Goal: Information Seeking & Learning: Learn about a topic

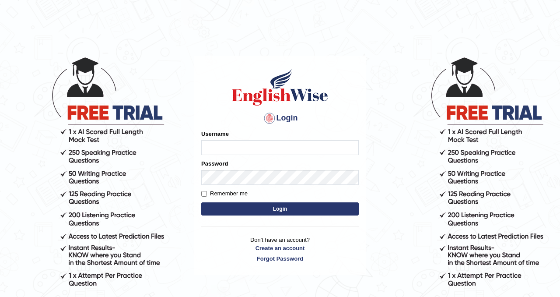
type input "Chetna09"
click at [230, 205] on button "Login" at bounding box center [279, 208] width 157 height 13
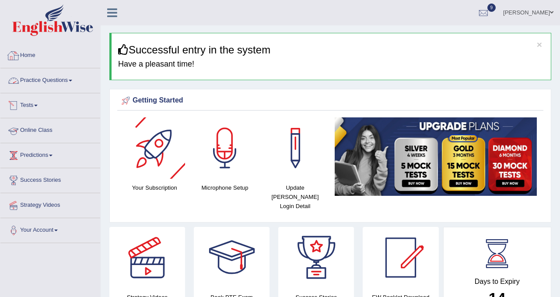
click at [29, 53] on link "Home" at bounding box center [50, 54] width 100 height 22
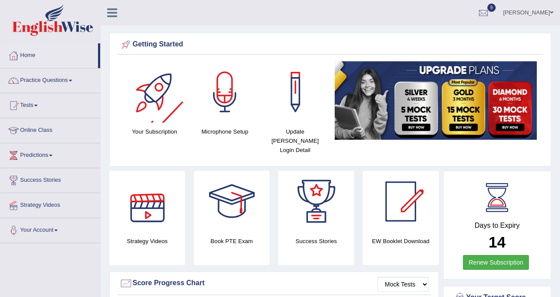
click at [69, 82] on link "Practice Questions" at bounding box center [50, 79] width 100 height 22
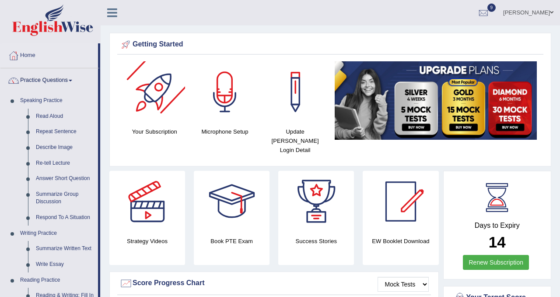
click at [150, 127] on h4 "Your Subscription" at bounding box center [155, 131] width 62 height 9
click at [155, 104] on div at bounding box center [154, 91] width 61 height 61
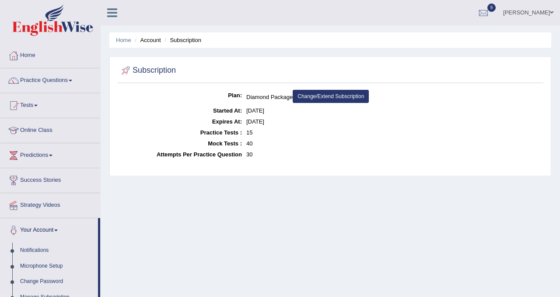
click at [353, 99] on link "Change/Extend Subscription" at bounding box center [331, 96] width 76 height 13
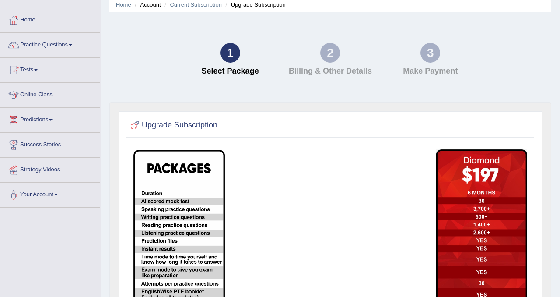
scroll to position [39, 0]
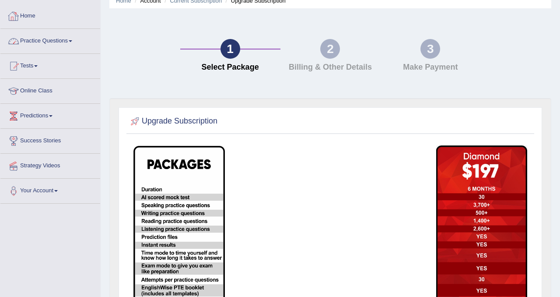
click at [31, 17] on link "Home" at bounding box center [50, 15] width 100 height 22
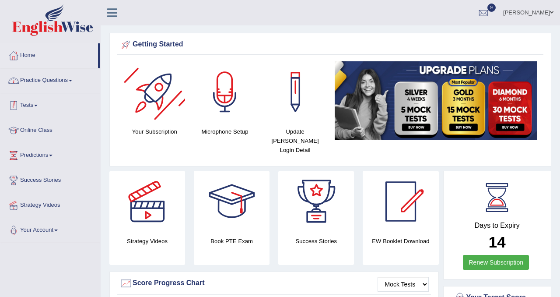
click at [63, 86] on link "Practice Questions" at bounding box center [50, 79] width 100 height 22
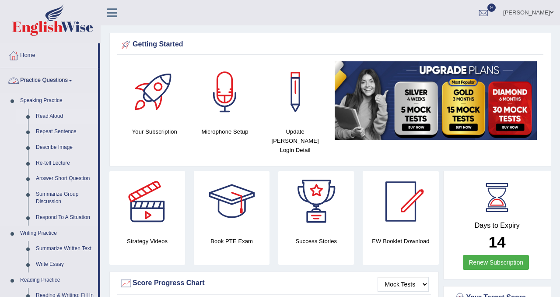
click at [51, 115] on link "Read Aloud" at bounding box center [65, 116] width 66 height 16
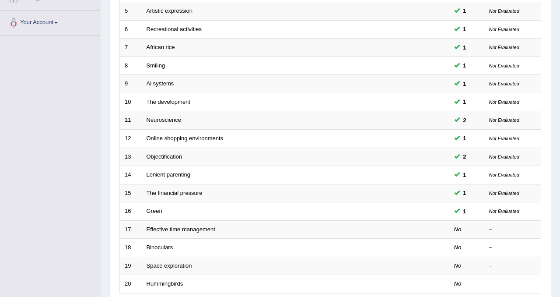
scroll to position [283, 0]
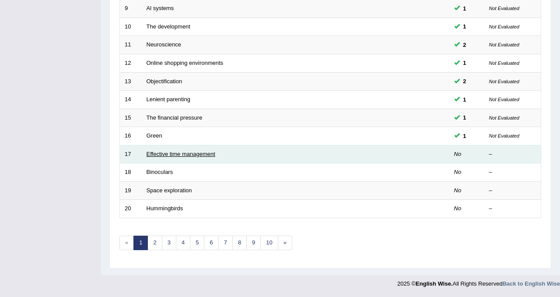
click at [181, 156] on link "Effective time management" at bounding box center [181, 153] width 69 height 7
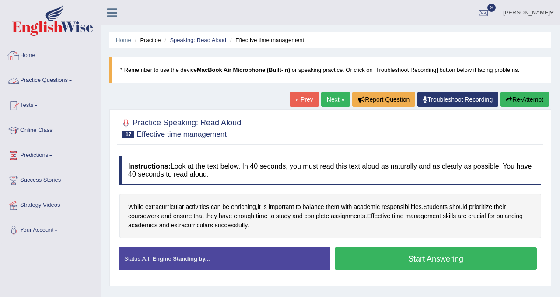
click at [28, 55] on link "Home" at bounding box center [50, 54] width 100 height 22
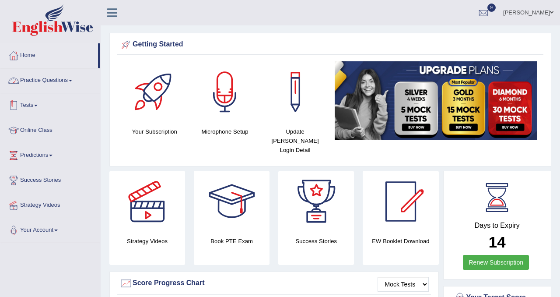
click at [59, 82] on link "Practice Questions" at bounding box center [50, 79] width 100 height 22
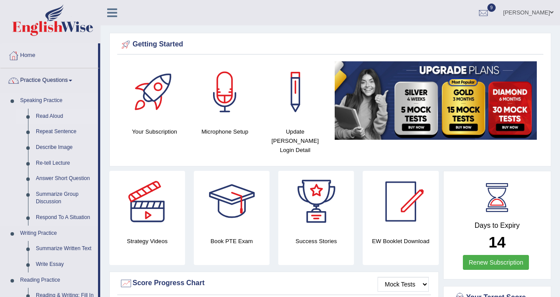
click at [52, 114] on link "Read Aloud" at bounding box center [65, 116] width 66 height 16
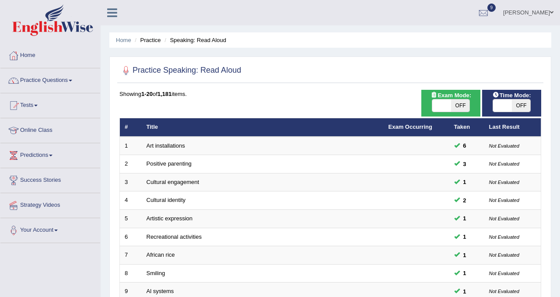
click at [467, 106] on span "OFF" at bounding box center [460, 105] width 19 height 12
checkbox input "true"
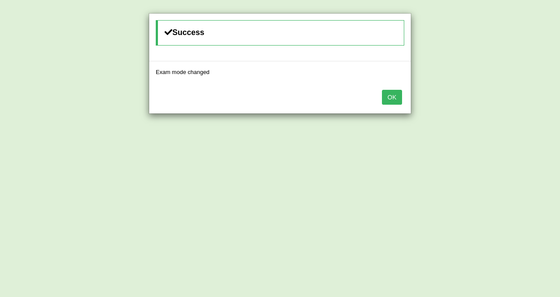
click at [522, 105] on div "Success Exam mode changed OK" at bounding box center [280, 148] width 560 height 297
click at [392, 100] on button "OK" at bounding box center [392, 97] width 20 height 15
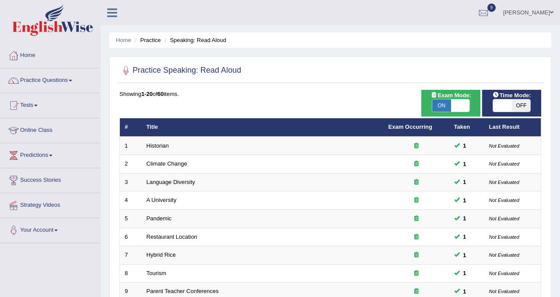
click at [521, 106] on span "OFF" at bounding box center [521, 105] width 19 height 12
checkbox input "true"
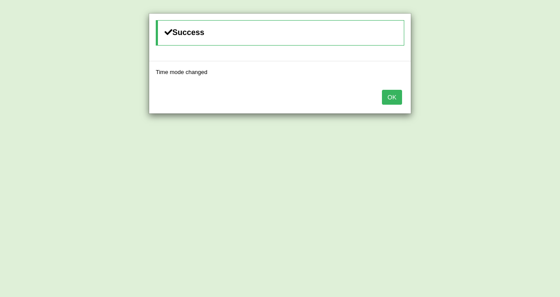
click at [388, 100] on button "OK" at bounding box center [392, 97] width 20 height 15
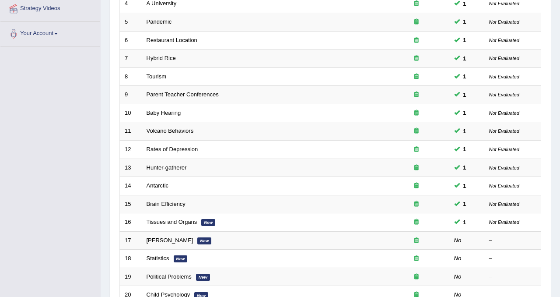
scroll to position [283, 0]
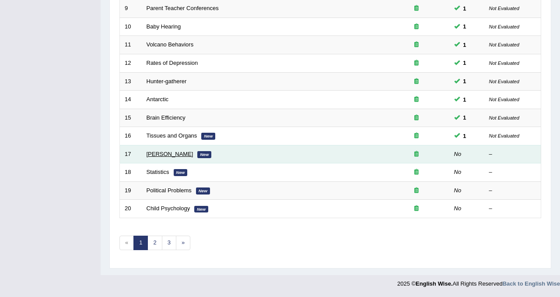
click at [181, 156] on link "[PERSON_NAME]" at bounding box center [170, 153] width 47 height 7
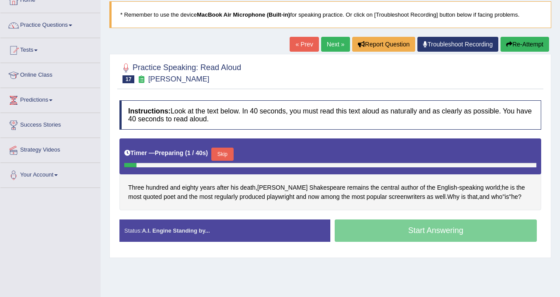
scroll to position [64, 0]
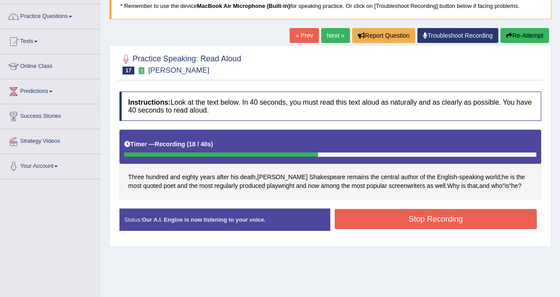
click at [432, 218] on button "Stop Recording" at bounding box center [436, 219] width 202 height 20
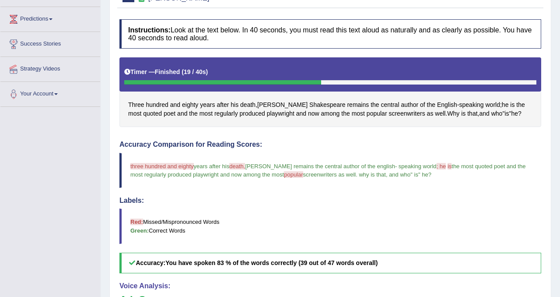
scroll to position [88, 0]
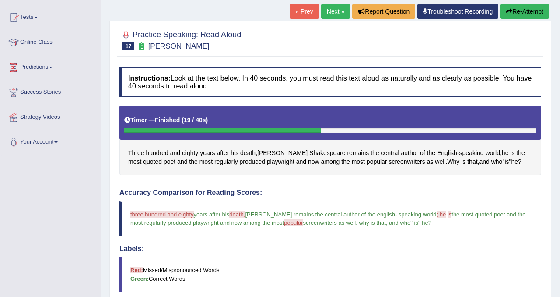
click at [535, 10] on button "Re-Attempt" at bounding box center [524, 11] width 49 height 15
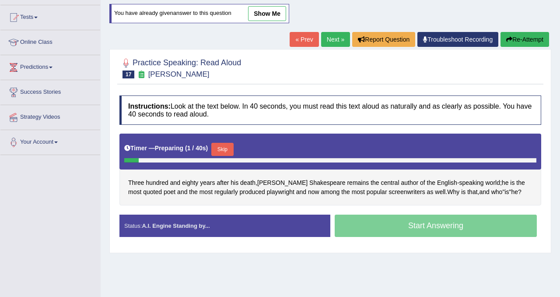
click at [232, 149] on button "Skip" at bounding box center [222, 149] width 22 height 13
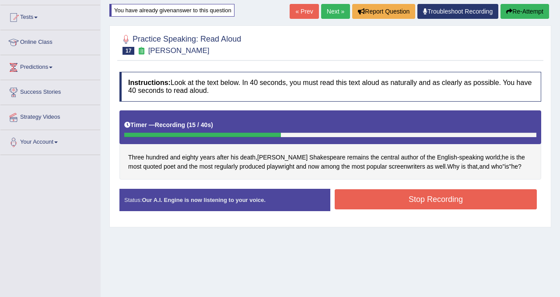
click at [461, 194] on button "Stop Recording" at bounding box center [436, 199] width 202 height 20
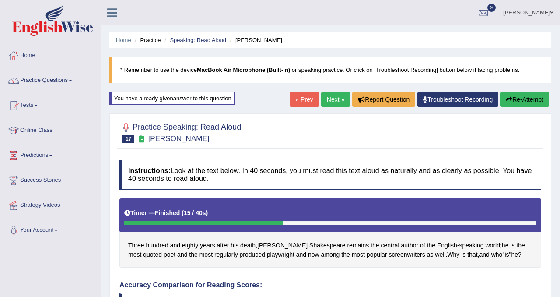
click at [329, 103] on link "Next »" at bounding box center [335, 99] width 29 height 15
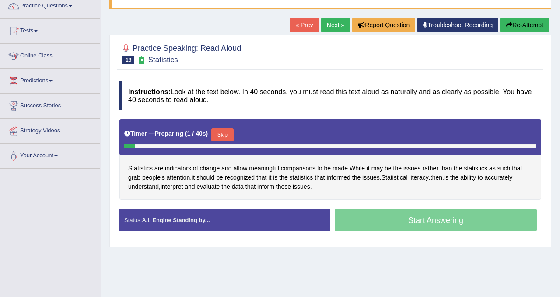
scroll to position [77, 0]
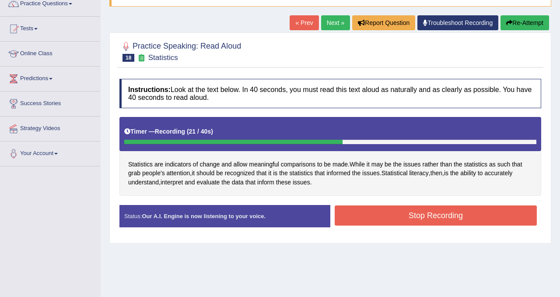
click at [355, 218] on button "Stop Recording" at bounding box center [436, 215] width 202 height 20
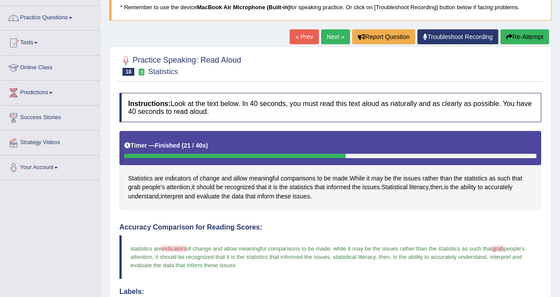
scroll to position [0, 0]
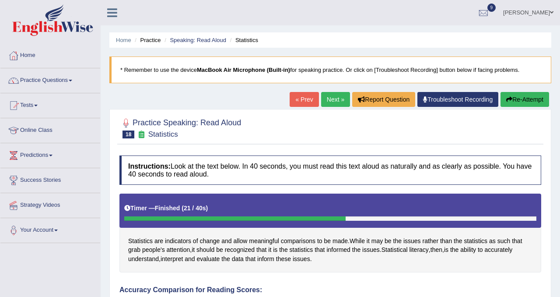
click at [332, 102] on link "Next »" at bounding box center [335, 99] width 29 height 15
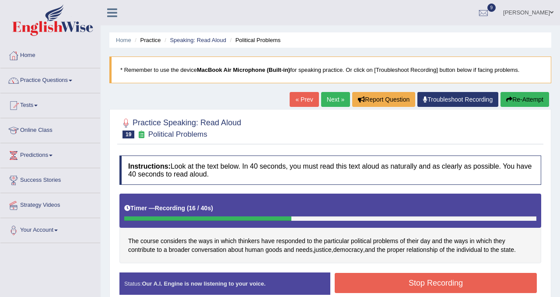
click at [473, 286] on button "Stop Recording" at bounding box center [436, 283] width 202 height 20
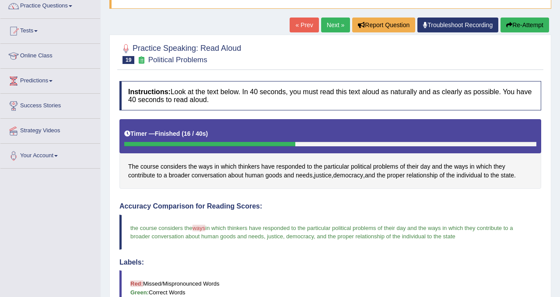
scroll to position [74, 0]
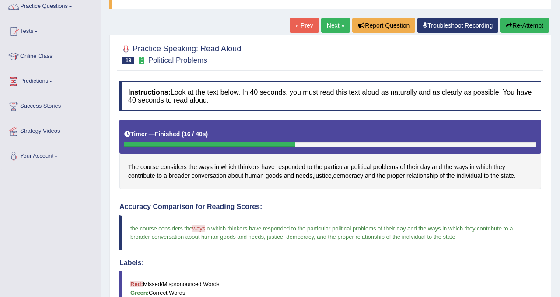
click at [328, 25] on link "Next »" at bounding box center [335, 25] width 29 height 15
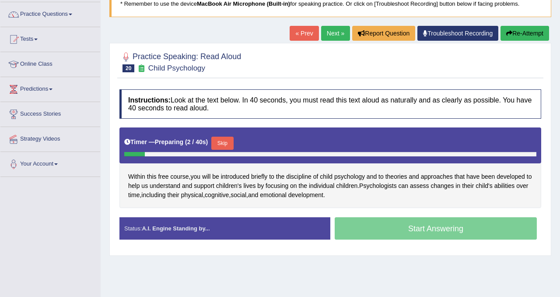
scroll to position [67, 0]
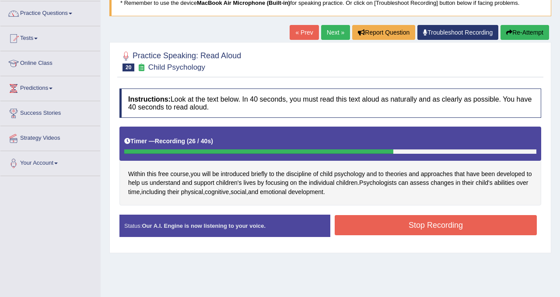
click at [380, 229] on button "Stop Recording" at bounding box center [436, 225] width 202 height 20
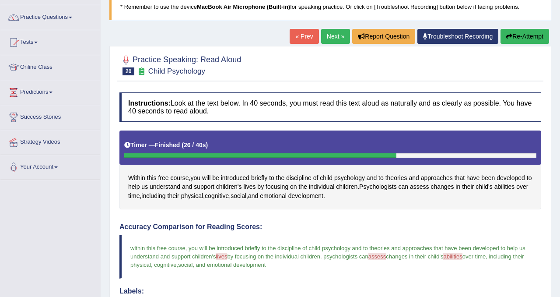
scroll to position [51, 0]
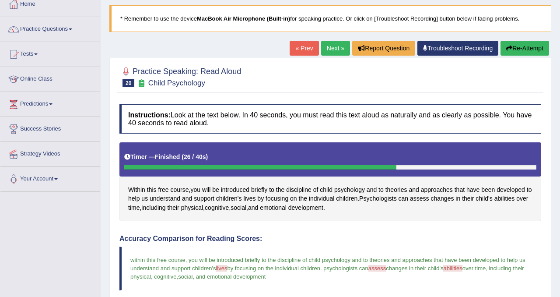
click at [529, 41] on button "Re-Attempt" at bounding box center [524, 48] width 49 height 15
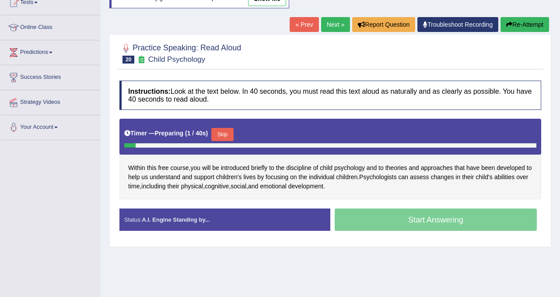
scroll to position [104, 0]
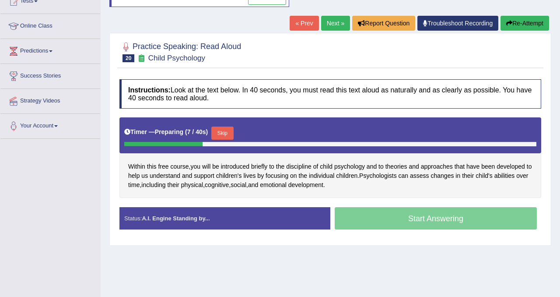
click at [233, 137] on button "Skip" at bounding box center [222, 132] width 22 height 13
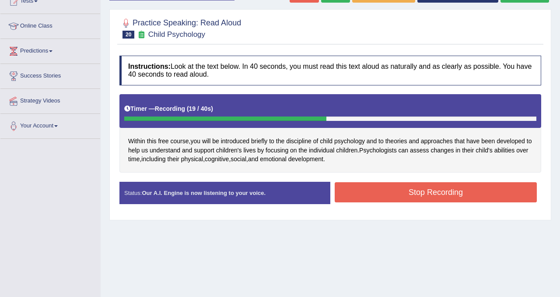
click at [426, 196] on button "Stop Recording" at bounding box center [436, 192] width 202 height 20
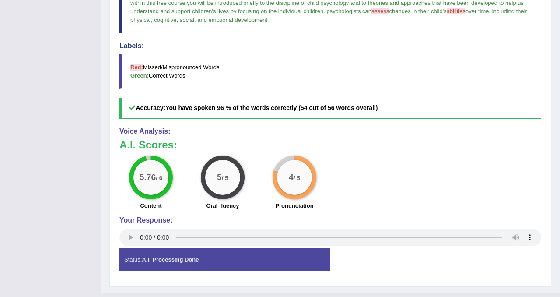
scroll to position [0, 0]
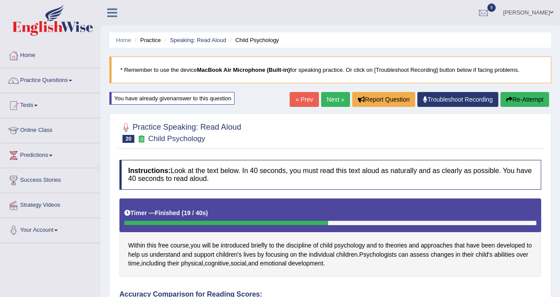
click at [326, 98] on link "Next »" at bounding box center [335, 99] width 29 height 15
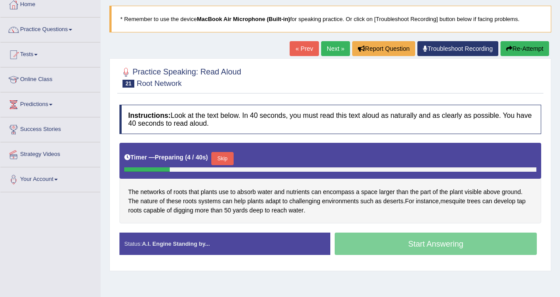
scroll to position [53, 0]
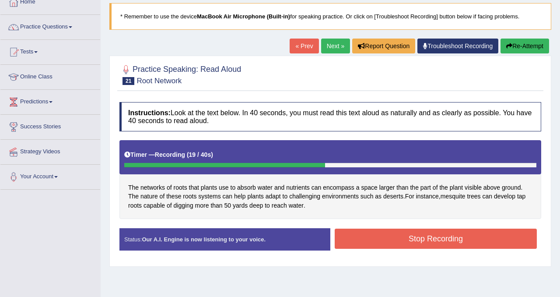
click at [457, 237] on button "Stop Recording" at bounding box center [436, 238] width 202 height 20
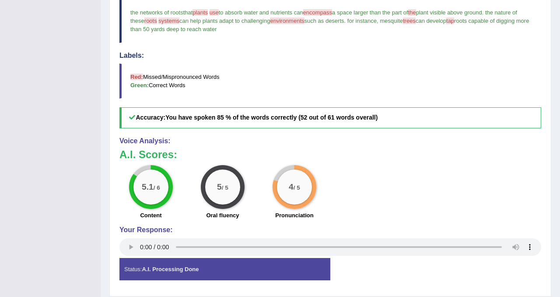
scroll to position [0, 0]
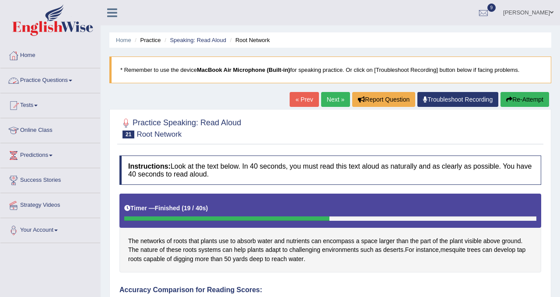
click at [56, 81] on link "Practice Questions" at bounding box center [50, 79] width 100 height 22
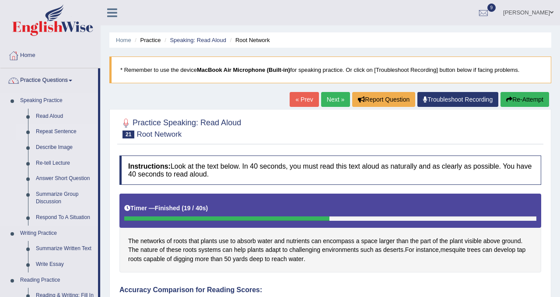
click at [53, 131] on link "Repeat Sentence" at bounding box center [65, 132] width 66 height 16
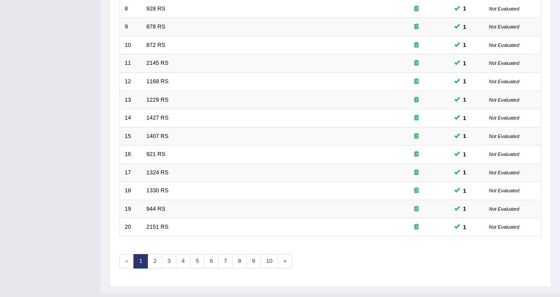
scroll to position [283, 0]
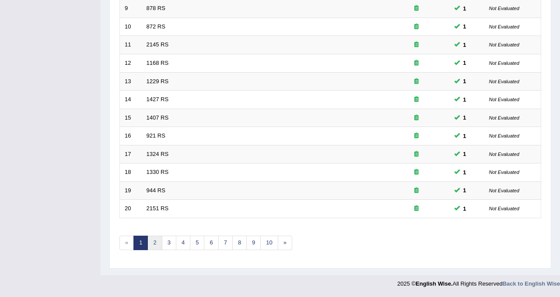
click at [157, 245] on link "2" at bounding box center [154, 242] width 14 height 14
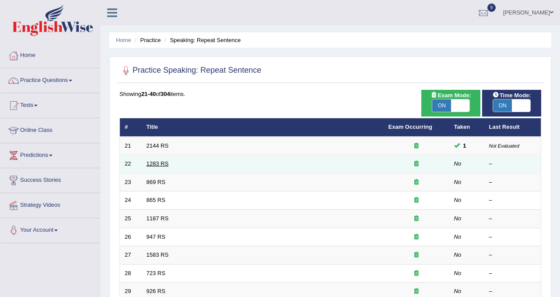
click at [167, 164] on link "1283 RS" at bounding box center [158, 163] width 22 height 7
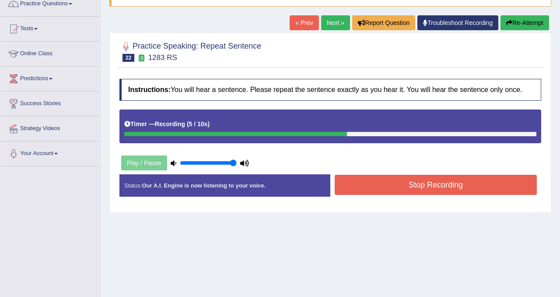
scroll to position [89, 0]
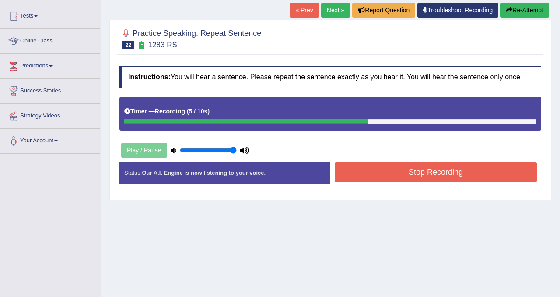
click at [394, 175] on button "Stop Recording" at bounding box center [436, 172] width 202 height 20
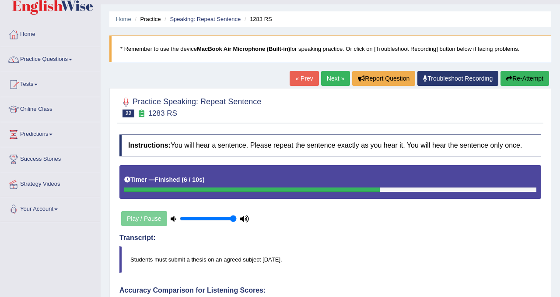
scroll to position [0, 0]
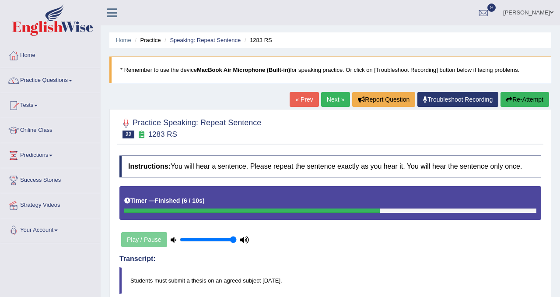
click at [321, 98] on link "Next »" at bounding box center [335, 99] width 29 height 15
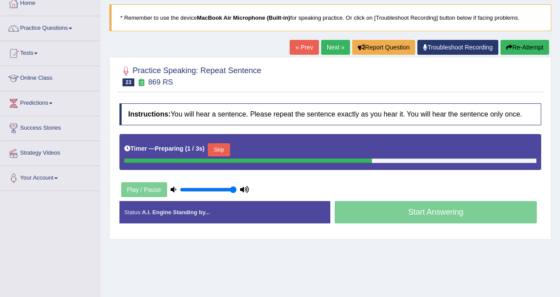
scroll to position [55, 0]
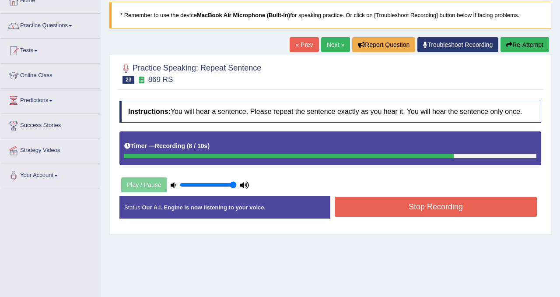
click at [385, 215] on button "Stop Recording" at bounding box center [436, 206] width 202 height 20
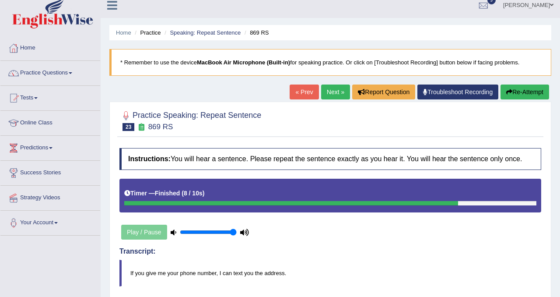
scroll to position [0, 0]
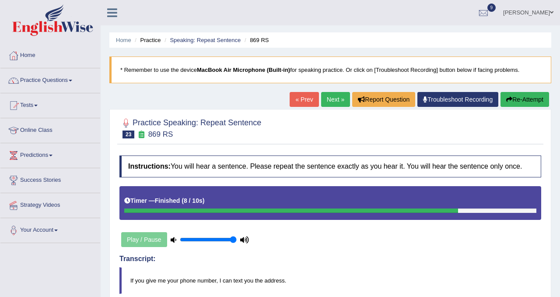
click at [326, 98] on link "Next »" at bounding box center [335, 99] width 29 height 15
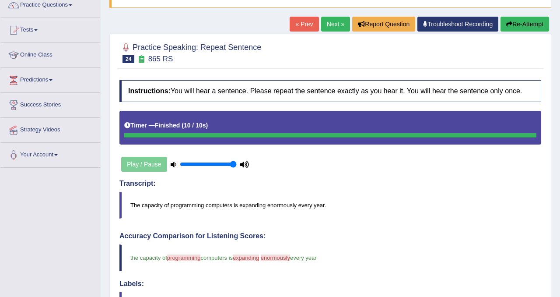
scroll to position [46, 0]
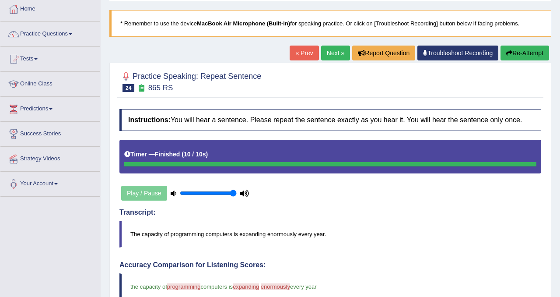
click at [524, 48] on button "Re-Attempt" at bounding box center [524, 52] width 49 height 15
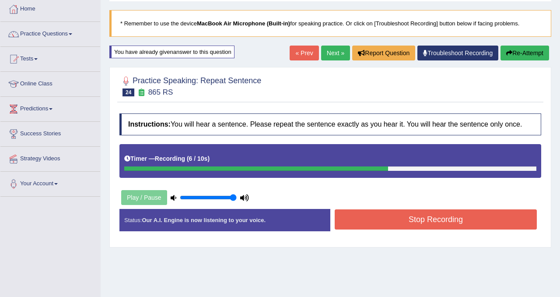
click at [357, 229] on button "Stop Recording" at bounding box center [436, 219] width 202 height 20
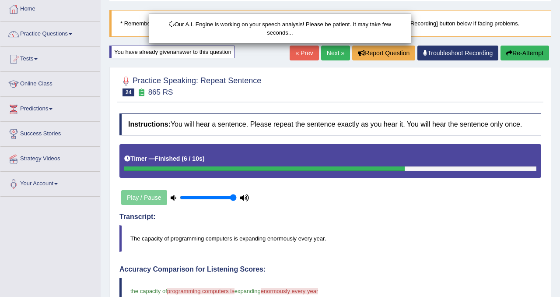
click at [540, 49] on div "Our A.I. Engine is working on your speech analysis! Please be patient. It may t…" at bounding box center [280, 148] width 560 height 297
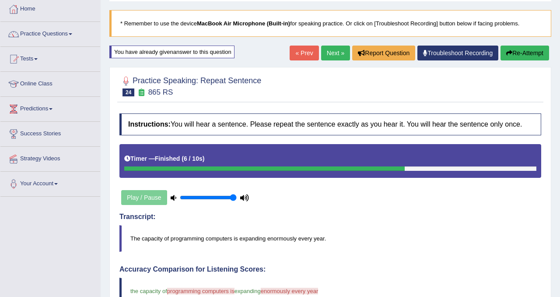
click at [537, 49] on button "Re-Attempt" at bounding box center [524, 52] width 49 height 15
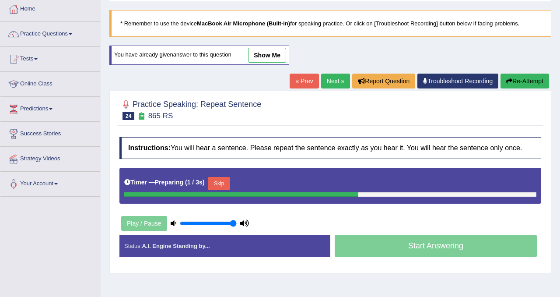
click at [234, 192] on div "Timer — Preparing ( 1 / 3s ) Skip" at bounding box center [330, 183] width 412 height 17
click at [225, 190] on button "Skip" at bounding box center [219, 183] width 22 height 13
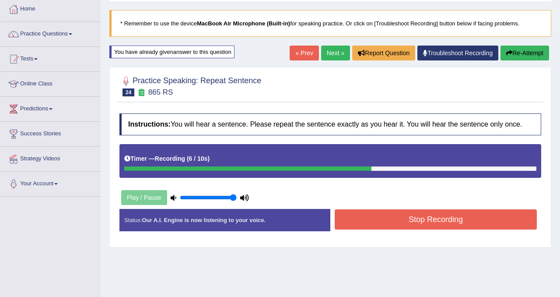
click at [342, 225] on button "Stop Recording" at bounding box center [436, 219] width 202 height 20
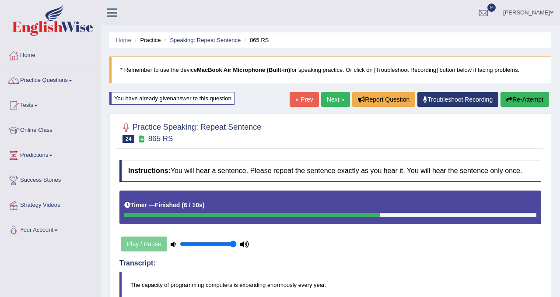
click at [328, 100] on link "Next »" at bounding box center [335, 99] width 29 height 15
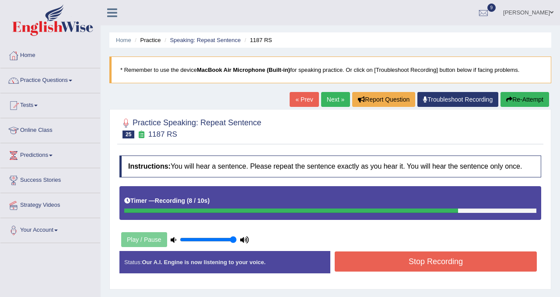
click at [517, 99] on button "Re-Attempt" at bounding box center [524, 99] width 49 height 15
click at [385, 267] on button "Stop Recording" at bounding box center [436, 261] width 202 height 20
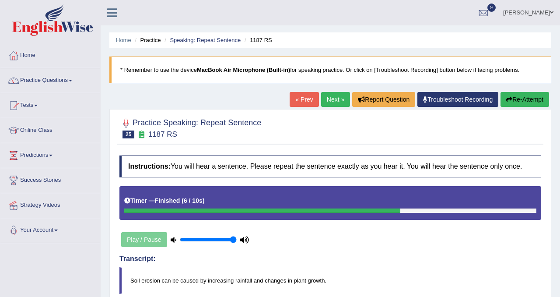
click at [323, 105] on link "Next »" at bounding box center [335, 99] width 29 height 15
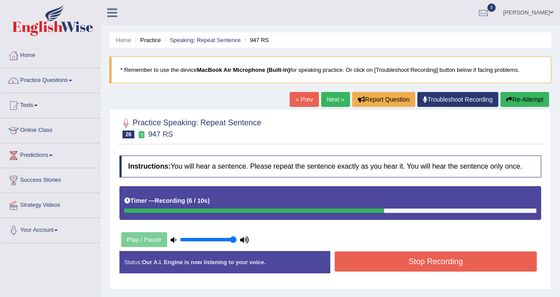
click at [368, 265] on button "Stop Recording" at bounding box center [436, 261] width 202 height 20
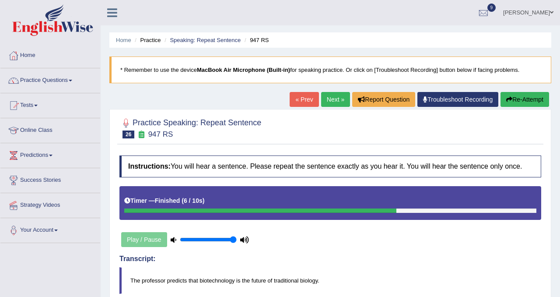
click at [513, 102] on button "Re-Attempt" at bounding box center [524, 99] width 49 height 15
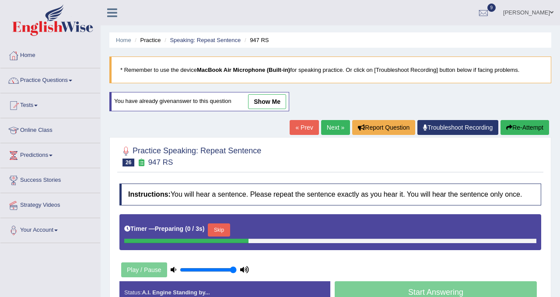
click at [230, 235] on button "Skip" at bounding box center [219, 229] width 22 height 13
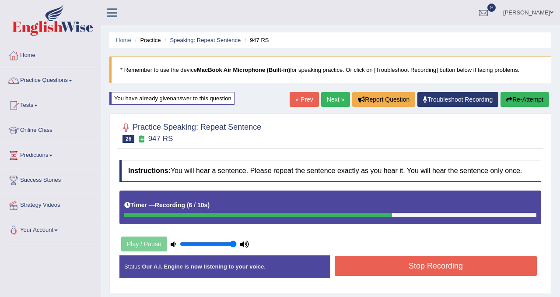
click at [353, 266] on button "Stop Recording" at bounding box center [436, 265] width 202 height 20
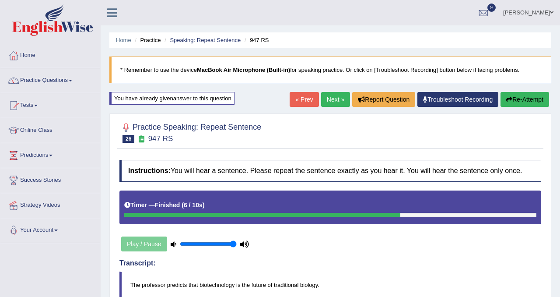
click at [333, 101] on link "Next »" at bounding box center [335, 99] width 29 height 15
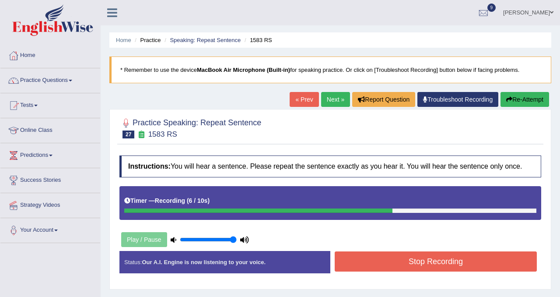
click at [362, 266] on button "Stop Recording" at bounding box center [436, 261] width 202 height 20
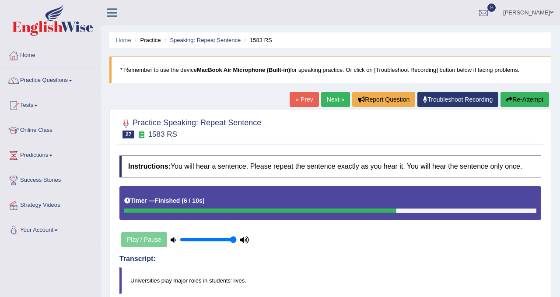
click at [332, 103] on link "Next »" at bounding box center [335, 99] width 29 height 15
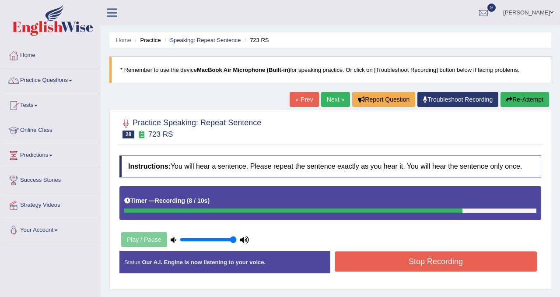
click at [379, 271] on button "Stop Recording" at bounding box center [436, 261] width 202 height 20
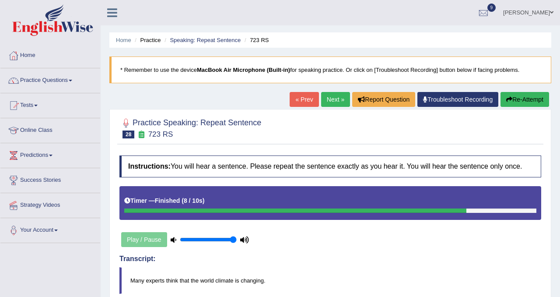
click at [330, 100] on link "Next »" at bounding box center [335, 99] width 29 height 15
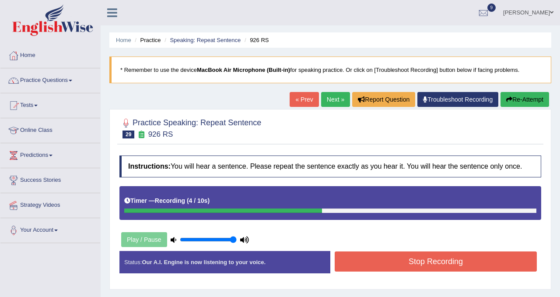
click at [377, 271] on button "Stop Recording" at bounding box center [436, 261] width 202 height 20
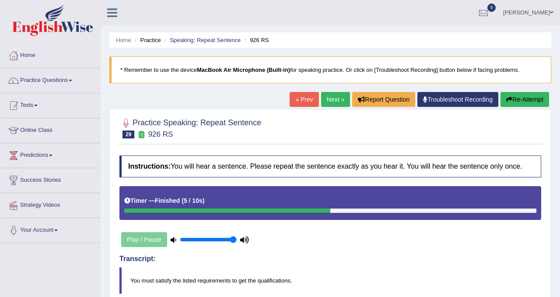
click at [69, 82] on link "Practice Questions" at bounding box center [50, 79] width 100 height 22
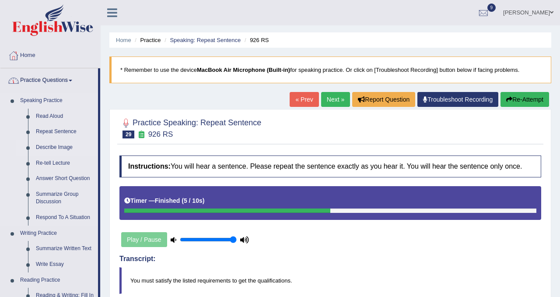
click at [60, 149] on link "Describe Image" at bounding box center [65, 148] width 66 height 16
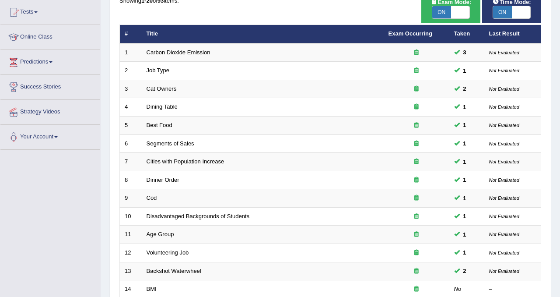
scroll to position [283, 0]
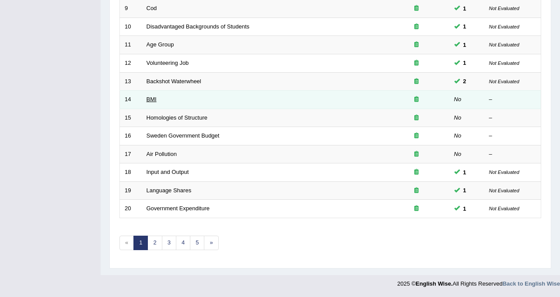
click at [155, 102] on link "BMI" at bounding box center [152, 99] width 10 height 7
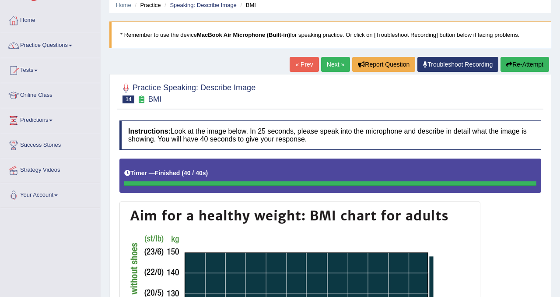
scroll to position [32, 0]
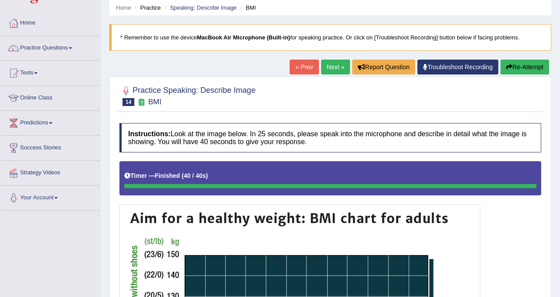
click at [333, 65] on link "Next »" at bounding box center [335, 66] width 29 height 15
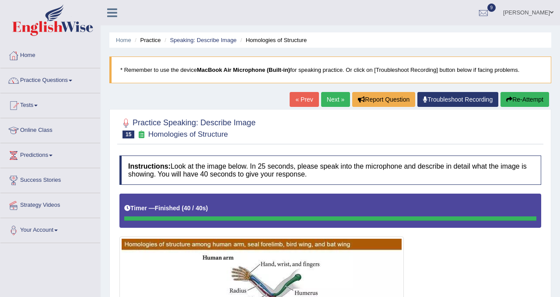
click at [334, 101] on link "Next »" at bounding box center [335, 99] width 29 height 15
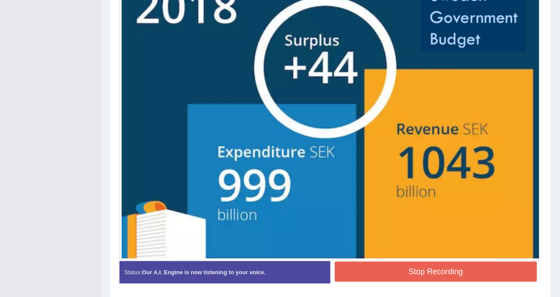
scroll to position [270, 0]
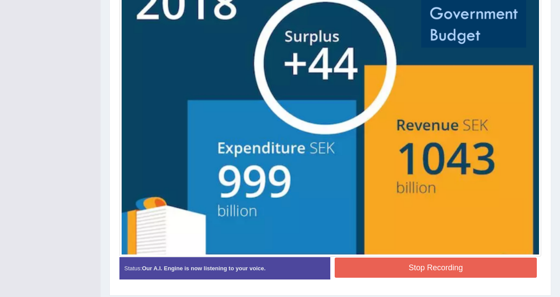
click at [355, 266] on button "Stop Recording" at bounding box center [436, 267] width 202 height 20
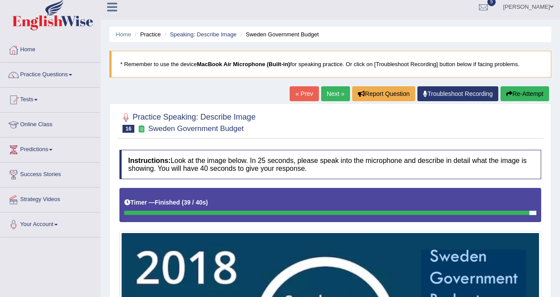
scroll to position [7, 0]
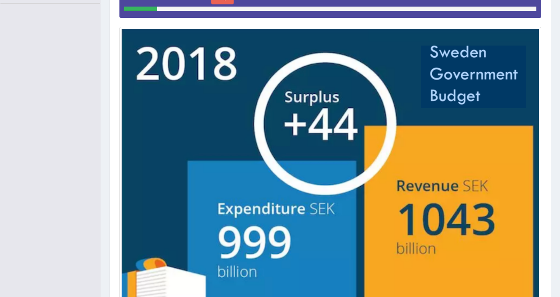
scroll to position [30, 0]
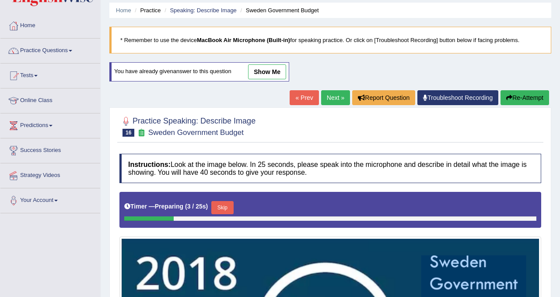
click at [278, 66] on link "show me" at bounding box center [267, 71] width 38 height 15
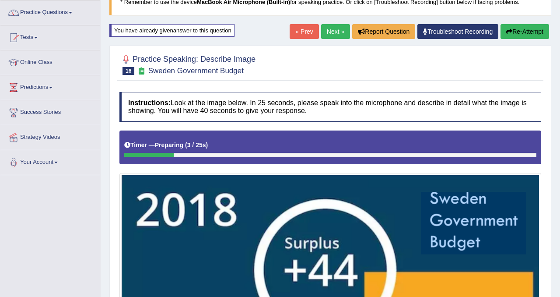
scroll to position [47, 0]
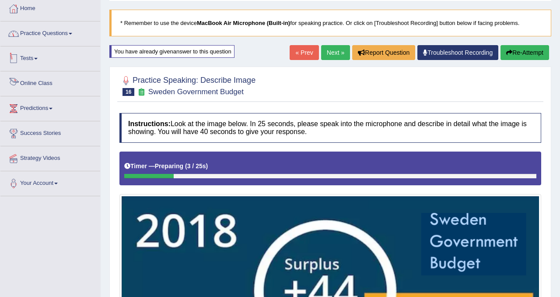
click at [54, 33] on link "Practice Questions" at bounding box center [50, 32] width 100 height 22
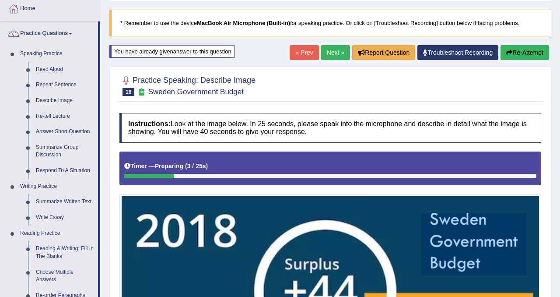
scroll to position [0, 0]
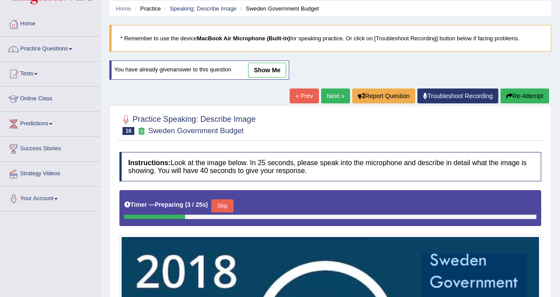
scroll to position [7, 0]
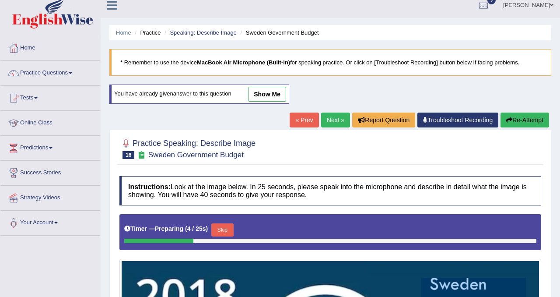
click at [261, 96] on link "show me" at bounding box center [267, 94] width 38 height 15
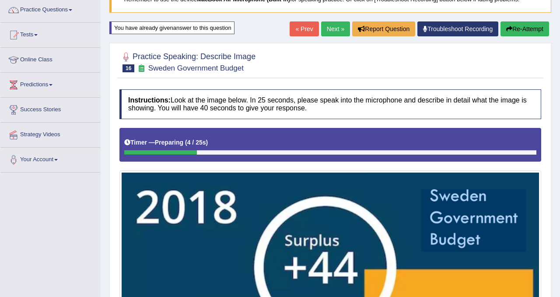
scroll to position [52, 0]
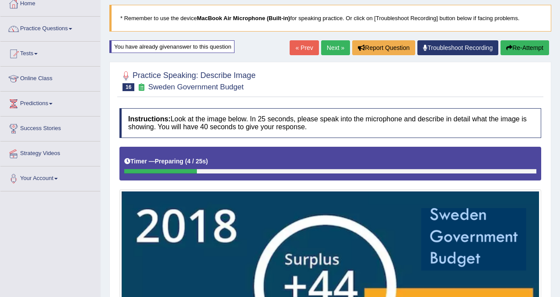
click at [328, 50] on link "Next »" at bounding box center [335, 47] width 29 height 15
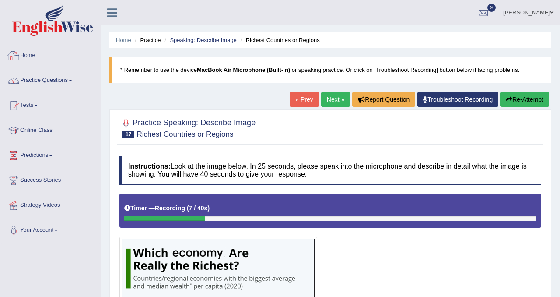
click at [36, 54] on link "Home" at bounding box center [50, 54] width 100 height 22
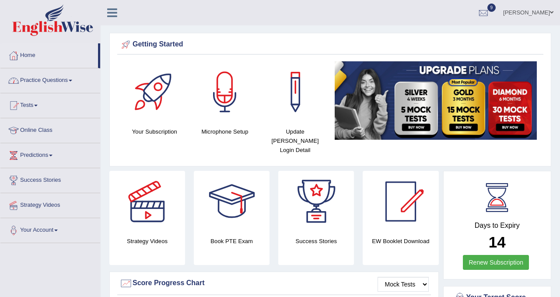
click at [68, 77] on link "Practice Questions" at bounding box center [50, 79] width 100 height 22
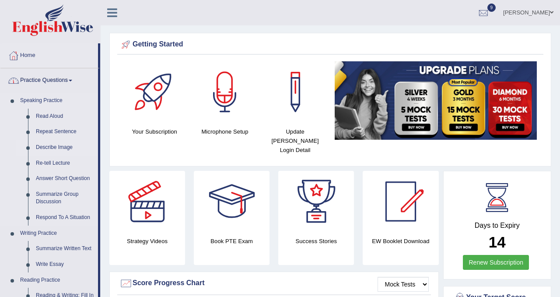
click at [60, 150] on link "Describe Image" at bounding box center [65, 148] width 66 height 16
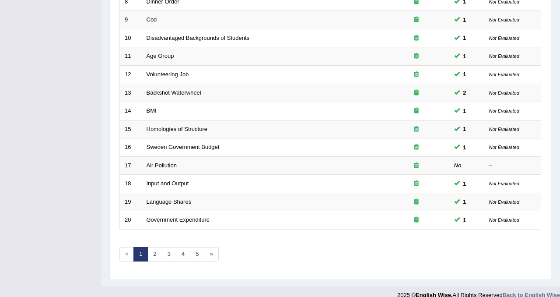
scroll to position [272, 0]
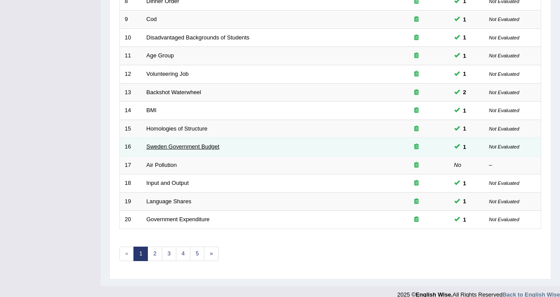
click at [175, 148] on link "Sweden Government Budget" at bounding box center [183, 146] width 73 height 7
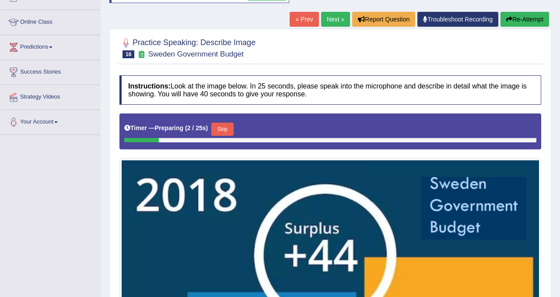
scroll to position [53, 0]
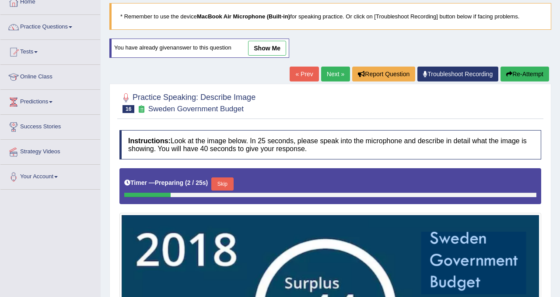
click at [336, 77] on link "Next »" at bounding box center [335, 73] width 29 height 15
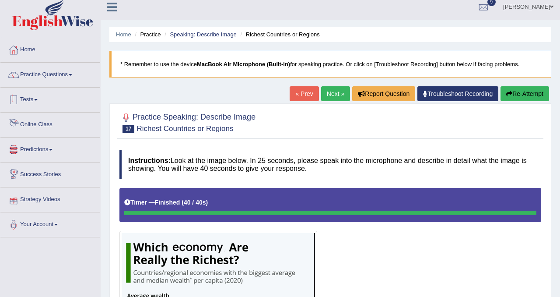
scroll to position [3, 0]
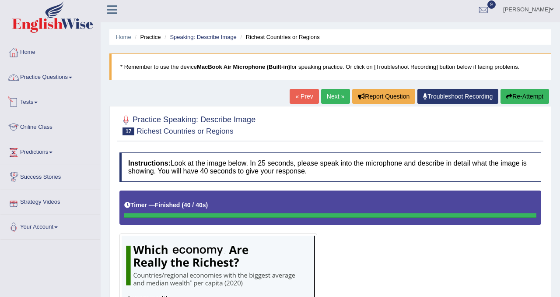
click at [75, 80] on link "Practice Questions" at bounding box center [50, 76] width 100 height 22
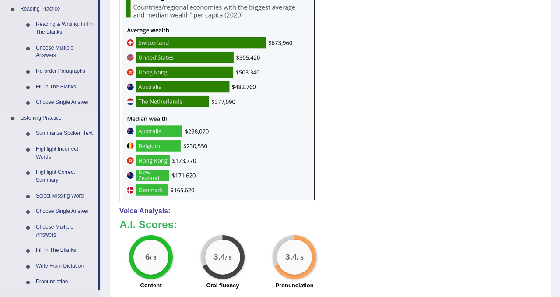
scroll to position [273, 0]
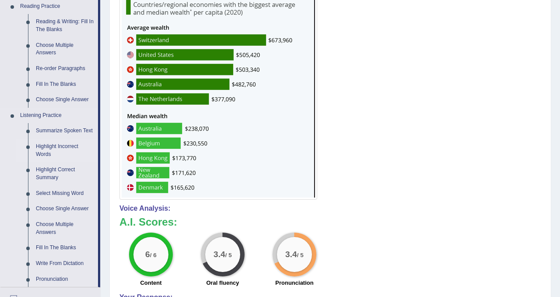
click at [72, 157] on link "Highlight Incorrect Words" at bounding box center [65, 150] width 66 height 23
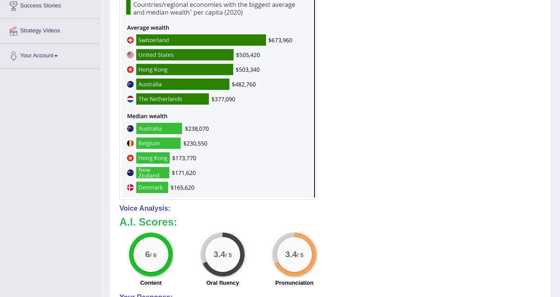
scroll to position [122, 0]
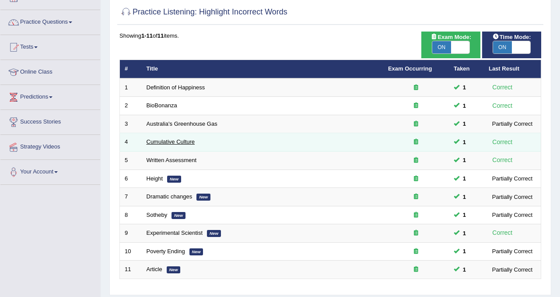
scroll to position [5, 0]
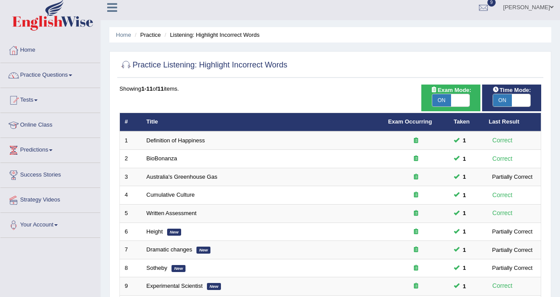
click at [460, 98] on span at bounding box center [460, 100] width 19 height 12
checkbox input "false"
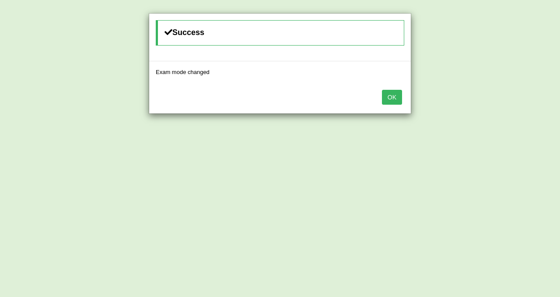
click at [399, 98] on button "OK" at bounding box center [392, 97] width 20 height 15
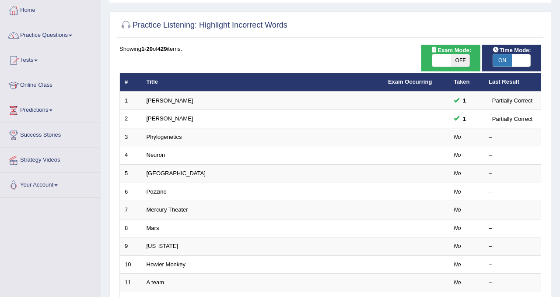
scroll to position [49, 0]
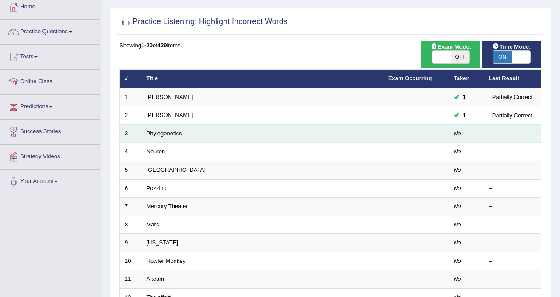
click at [175, 136] on link "Phylogenetics" at bounding box center [164, 133] width 35 height 7
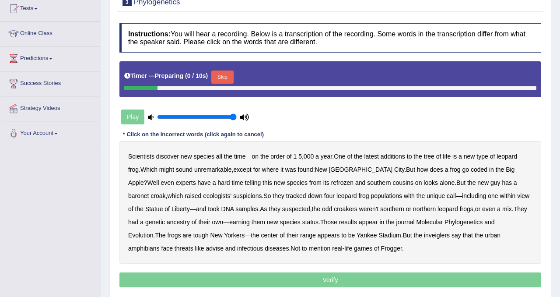
scroll to position [101, 0]
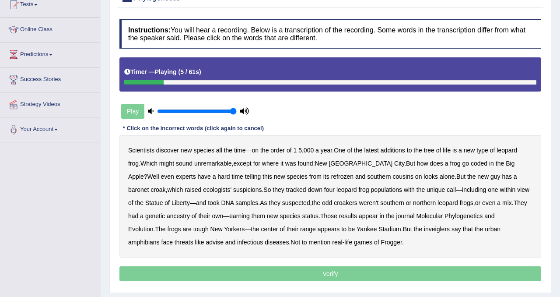
click at [377, 150] on b "latest" at bounding box center [371, 150] width 14 height 7
click at [471, 166] on b "coded" at bounding box center [479, 163] width 17 height 7
click at [331, 177] on b "refrozen" at bounding box center [342, 176] width 22 height 7
click at [149, 186] on b "baronet" at bounding box center [138, 189] width 21 height 7
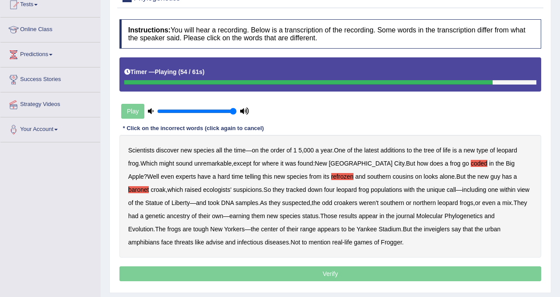
click at [424, 228] on b "inveiglers" at bounding box center [437, 228] width 26 height 7
click at [206, 244] on b "advise" at bounding box center [214, 241] width 17 height 7
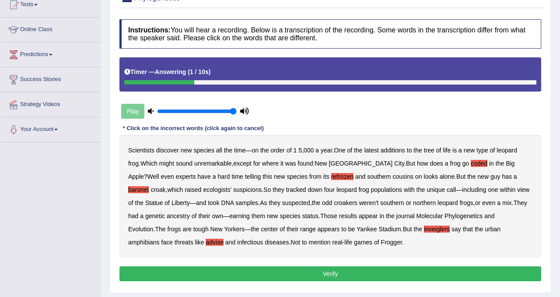
click at [175, 275] on button "Verify" at bounding box center [330, 273] width 422 height 15
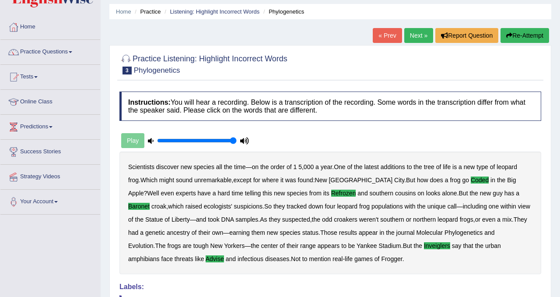
scroll to position [17, 0]
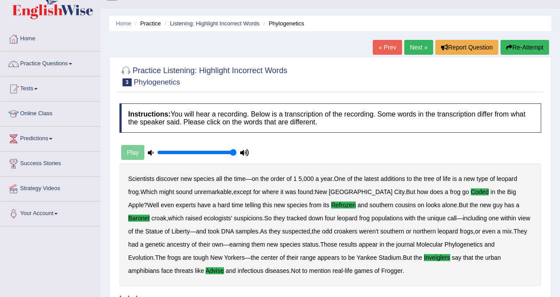
click at [408, 49] on link "Next »" at bounding box center [418, 47] width 29 height 15
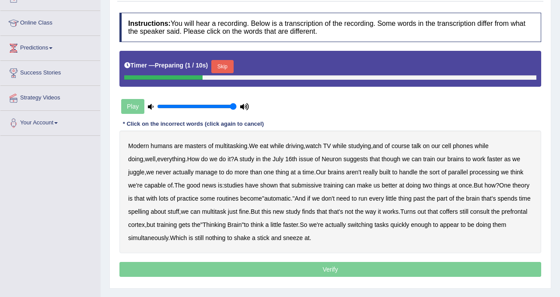
scroll to position [113, 0]
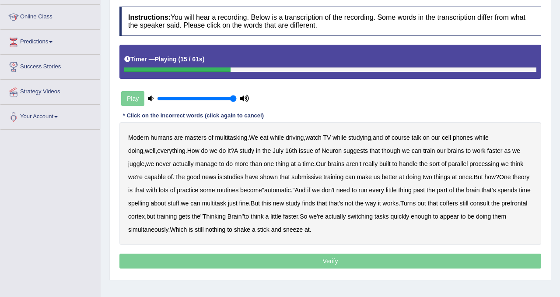
click at [381, 151] on b "though" at bounding box center [390, 150] width 19 height 7
click at [292, 177] on b "submissive" at bounding box center [306, 176] width 30 height 7
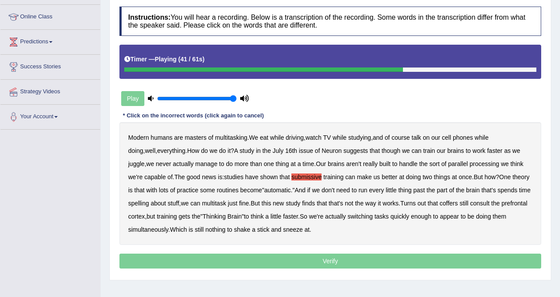
click at [149, 205] on b "spelling" at bounding box center [138, 202] width 21 height 7
click at [458, 202] on b "coffers" at bounding box center [449, 202] width 18 height 7
click at [431, 214] on b "enough" at bounding box center [421, 216] width 21 height 7
click at [450, 216] on div "Modern humans are masters of multitasking . We eat while driving , watch TV whi…" at bounding box center [330, 183] width 422 height 122
click at [431, 216] on b "enough" at bounding box center [421, 216] width 21 height 7
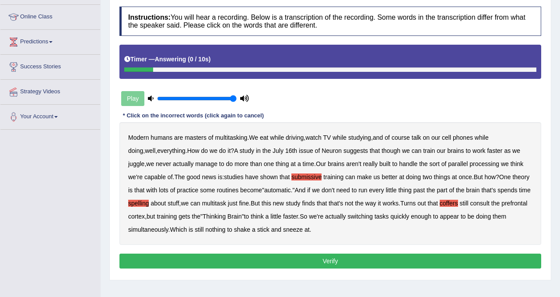
click at [299, 259] on button "Verify" at bounding box center [330, 260] width 422 height 15
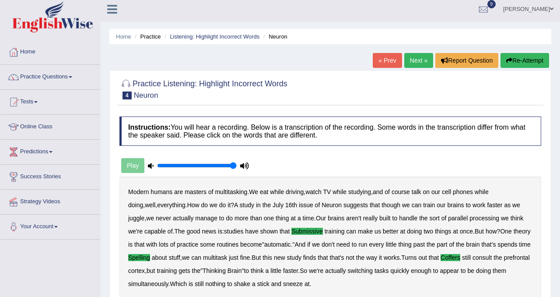
scroll to position [0, 0]
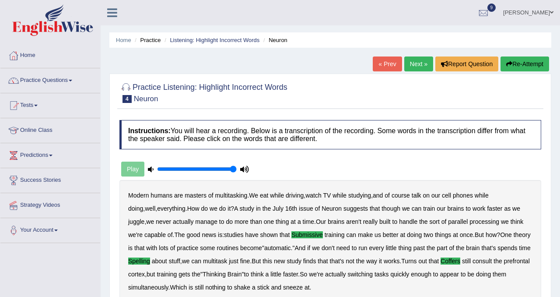
click at [418, 61] on link "Next »" at bounding box center [418, 63] width 29 height 15
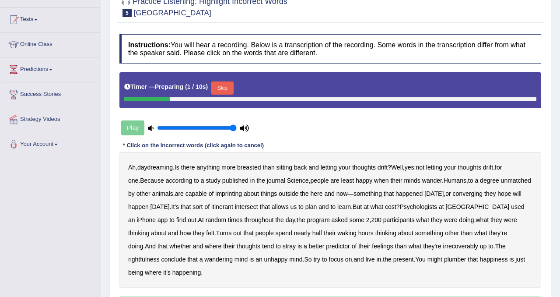
scroll to position [88, 0]
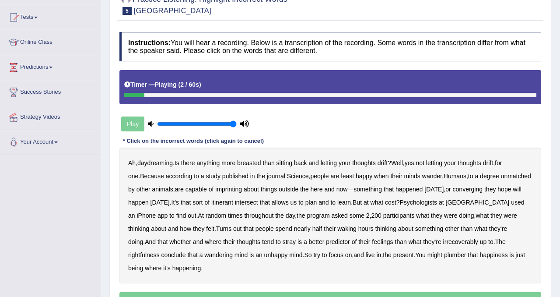
click at [254, 162] on b "breasted" at bounding box center [249, 162] width 24 height 7
click at [240, 190] on b "imprinting" at bounding box center [228, 188] width 27 height 7
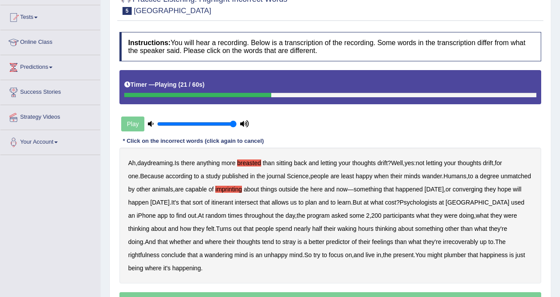
click at [483, 189] on b "converging" at bounding box center [468, 188] width 30 height 7
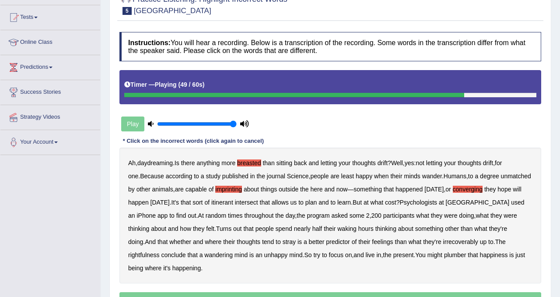
click at [465, 242] on b "irrecoverably" at bounding box center [460, 241] width 35 height 7
click at [146, 252] on b "rightfulness" at bounding box center [143, 254] width 31 height 7
click at [157, 255] on b "rightfulness" at bounding box center [143, 254] width 31 height 7
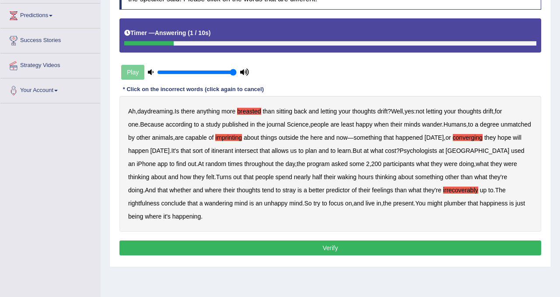
scroll to position [150, 0]
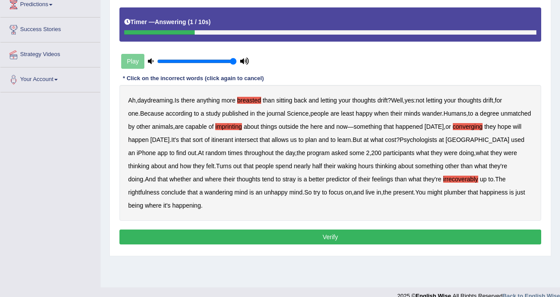
click at [238, 234] on button "Verify" at bounding box center [330, 236] width 422 height 15
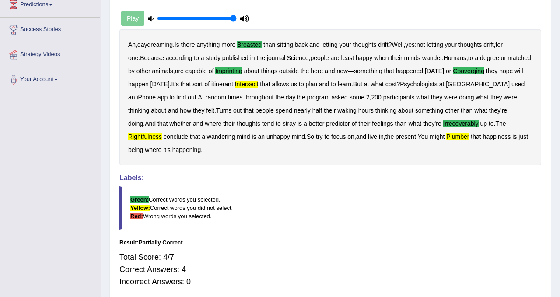
click at [147, 138] on b "rightfulness" at bounding box center [145, 136] width 34 height 7
click at [469, 139] on b "plumber" at bounding box center [457, 136] width 23 height 7
click at [259, 81] on b "intersect" at bounding box center [247, 83] width 24 height 7
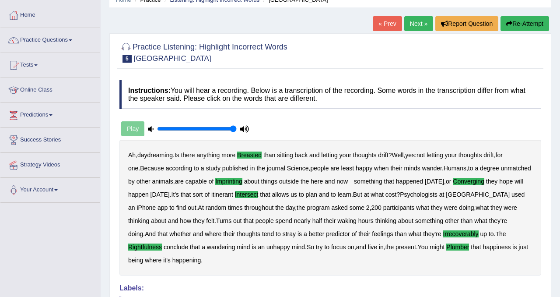
scroll to position [0, 0]
